Goal: Communication & Community: Ask a question

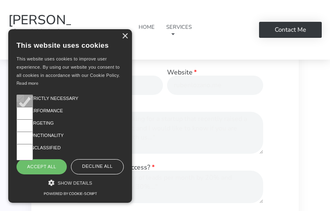
scroll to position [263, 0]
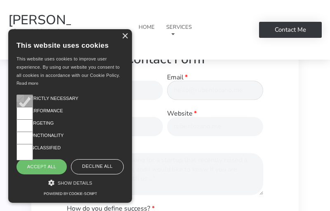
click at [215, 98] on input "Email" at bounding box center [215, 90] width 96 height 19
type input "[PERSON_NAME][EMAIL_ADDRESS][DOMAIN_NAME]"
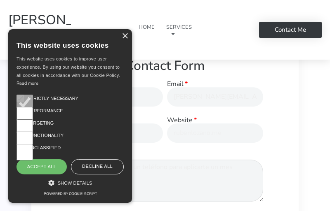
type textarea "Propuesta para Rubenlozano. Hola, es un placer saludarte. Te escribo porque ser…"
click at [115, 105] on div "Performance" at bounding box center [68, 111] width 112 height 16
type input "Iciar"
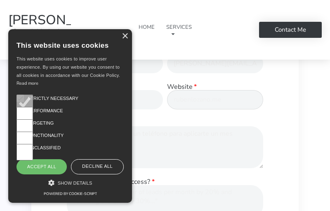
click at [215, 108] on input "Website" at bounding box center [215, 99] width 96 height 19
type input "agenciacrecimientoenlinea.com"
checkbox input "true"
